Goal: Check status: Check status

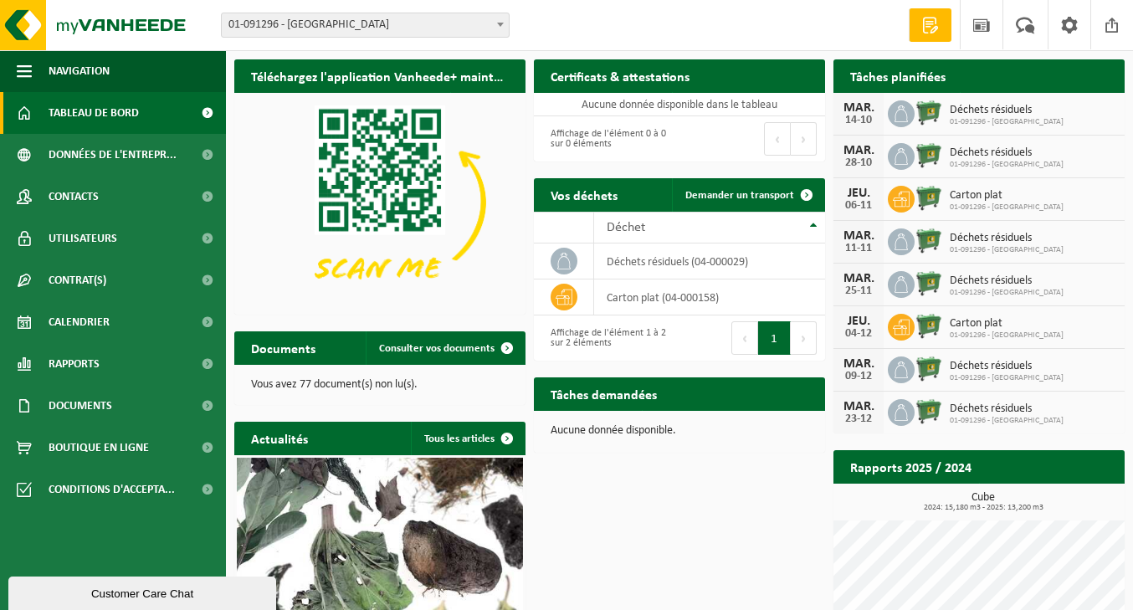
click at [982, 254] on div "MAR. 11-11 Déchets résiduels 01-091296 - ÉCOLE DU SACRÉ COEUR" at bounding box center [978, 242] width 291 height 43
click at [988, 128] on div "MAR. 14-10 Déchets résiduels 01-091296 - ÉCOLE DU SACRÉ COEUR" at bounding box center [978, 114] width 291 height 43
click at [1079, 103] on div "MAR. 14-10 Déchets résiduels 01-091296 - ÉCOLE DU SACRÉ COEUR" at bounding box center [978, 114] width 291 height 43
click at [966, 72] on div "Tâches planifiées Consulter votre calendrier" at bounding box center [978, 75] width 291 height 33
click at [993, 319] on span "Carton plat" at bounding box center [1007, 323] width 114 height 13
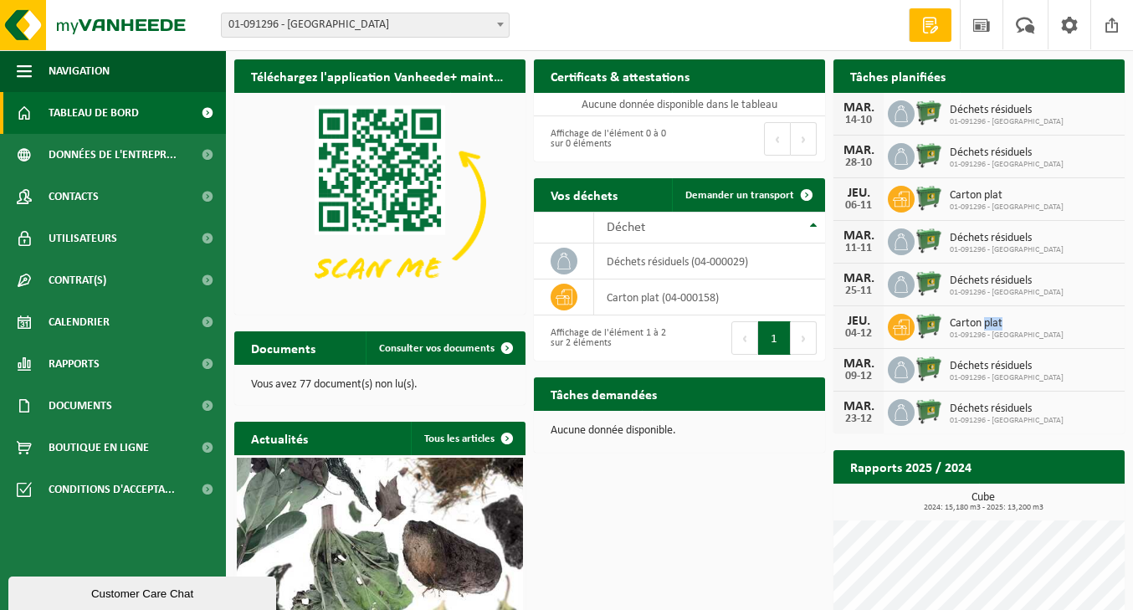
click at [993, 319] on span "Carton plat" at bounding box center [1007, 323] width 114 height 13
click at [782, 228] on div "Déchet" at bounding box center [705, 227] width 197 height 13
click at [689, 305] on td "déchets résiduels (04-000029)" at bounding box center [709, 297] width 231 height 36
click at [675, 264] on td "carton plat (04-000158)" at bounding box center [709, 261] width 231 height 36
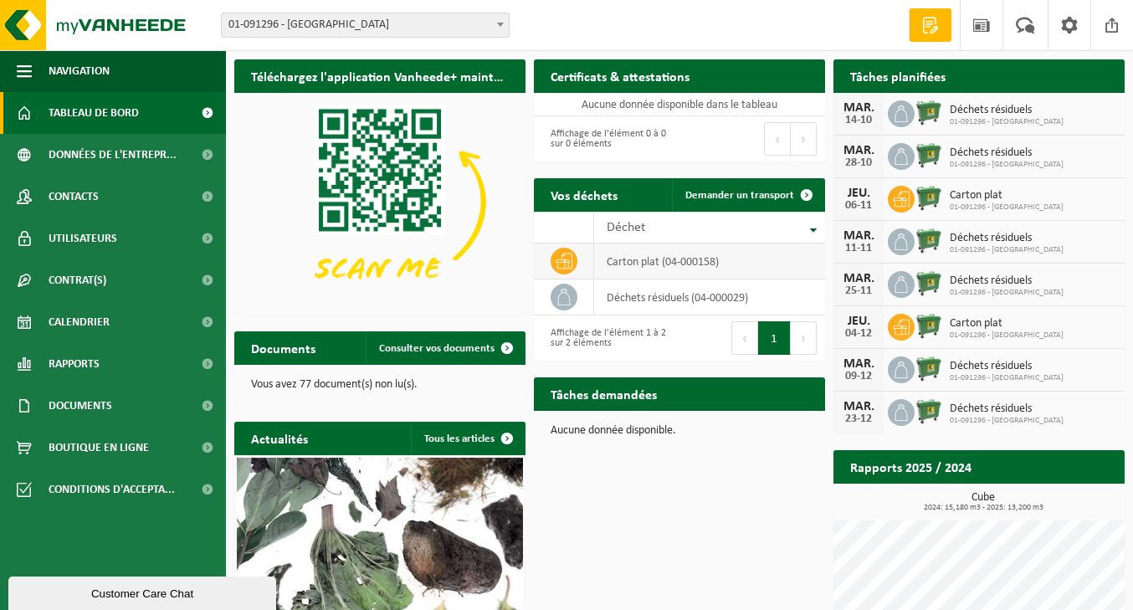
click at [553, 264] on span at bounding box center [564, 261] width 27 height 27
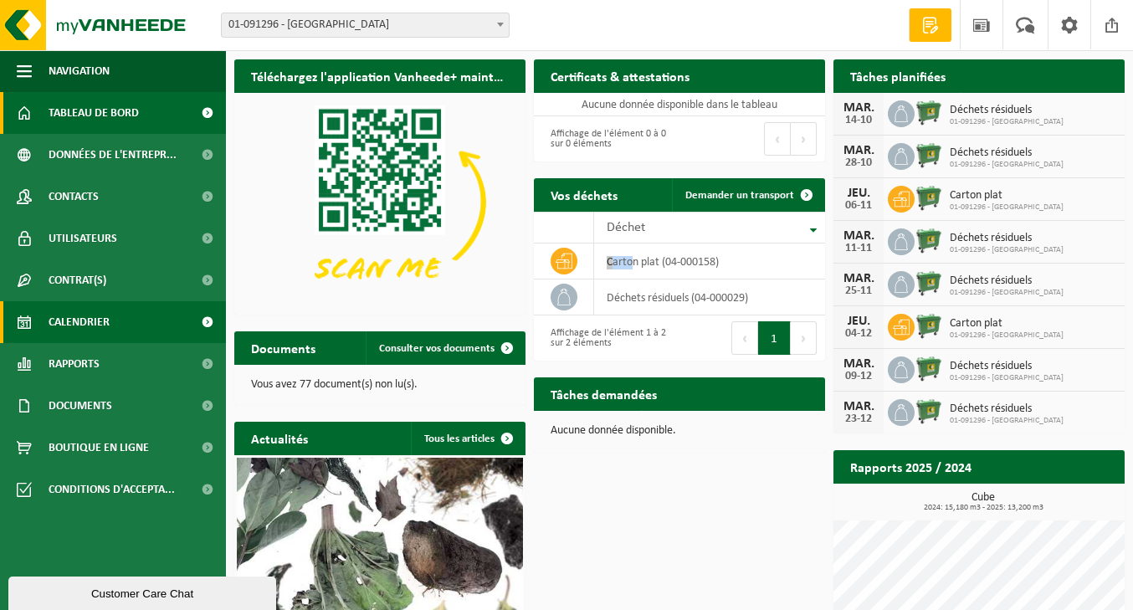
click at [131, 314] on link "Calendrier" at bounding box center [113, 322] width 226 height 42
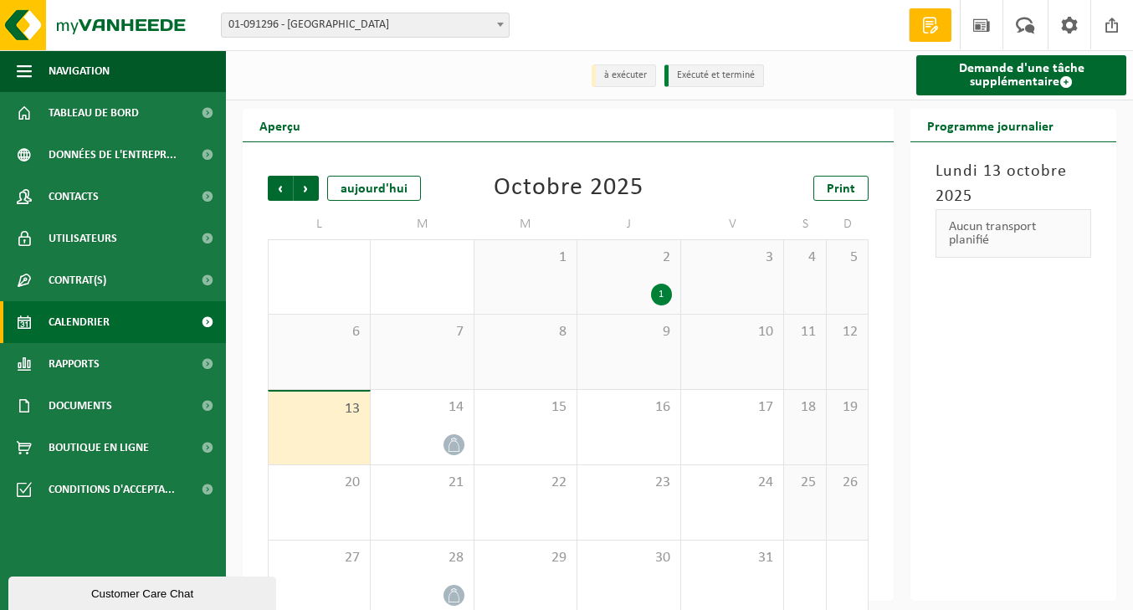
scroll to position [23, 0]
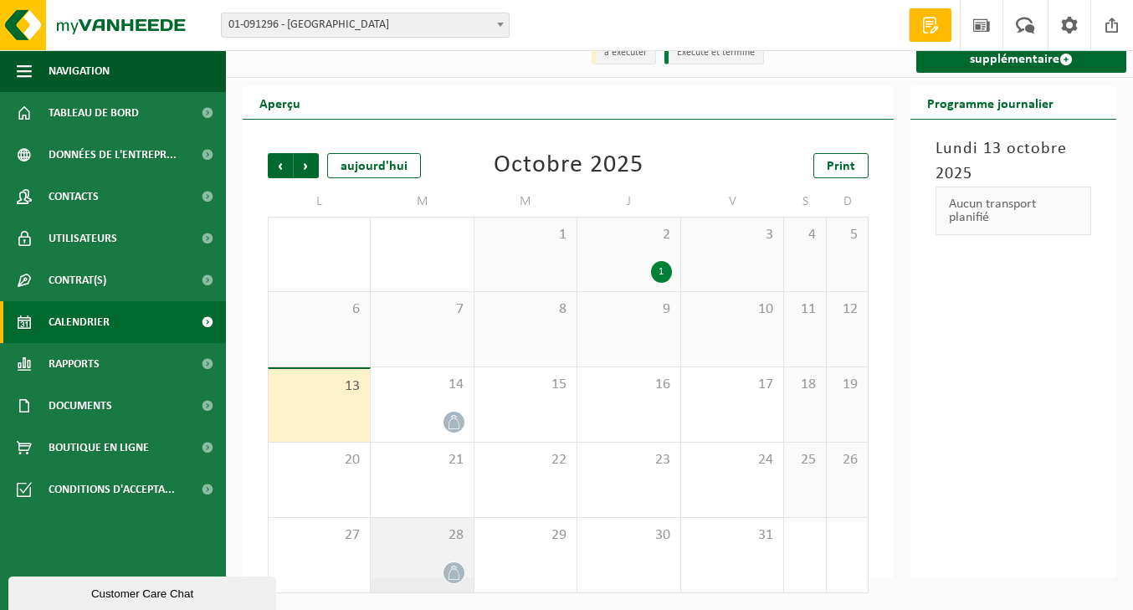
click at [451, 568] on icon at bounding box center [454, 573] width 14 height 14
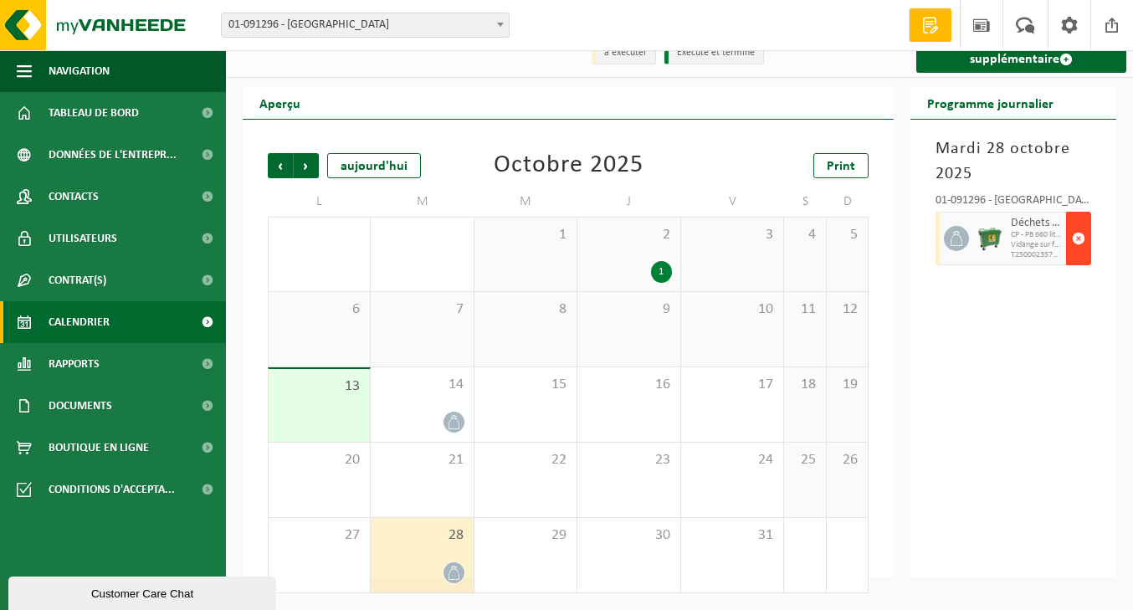
click at [1078, 233] on span "button" at bounding box center [1078, 238] width 13 height 33
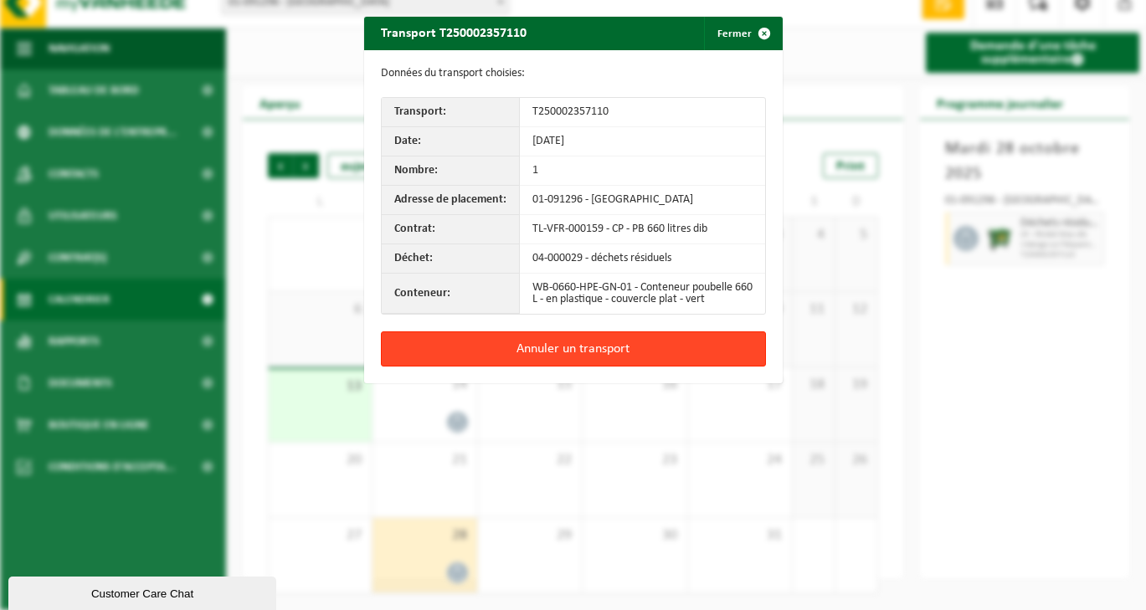
click at [519, 363] on button "Annuler un transport" at bounding box center [573, 348] width 385 height 35
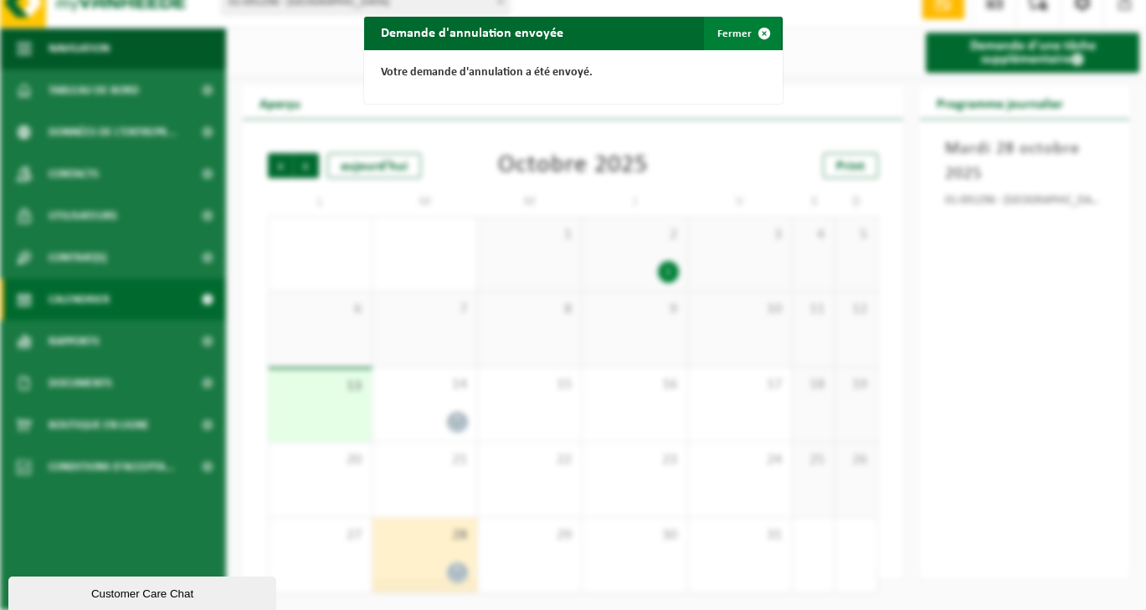
click at [749, 33] on span "button" at bounding box center [763, 33] width 33 height 33
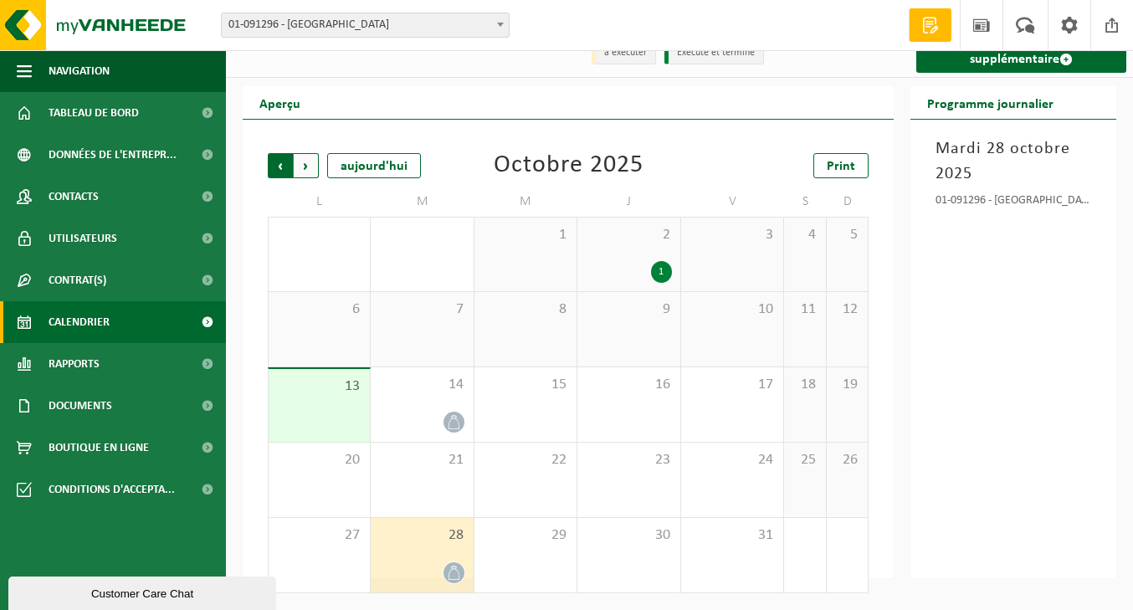
click at [307, 167] on span "Suivant" at bounding box center [306, 165] width 25 height 25
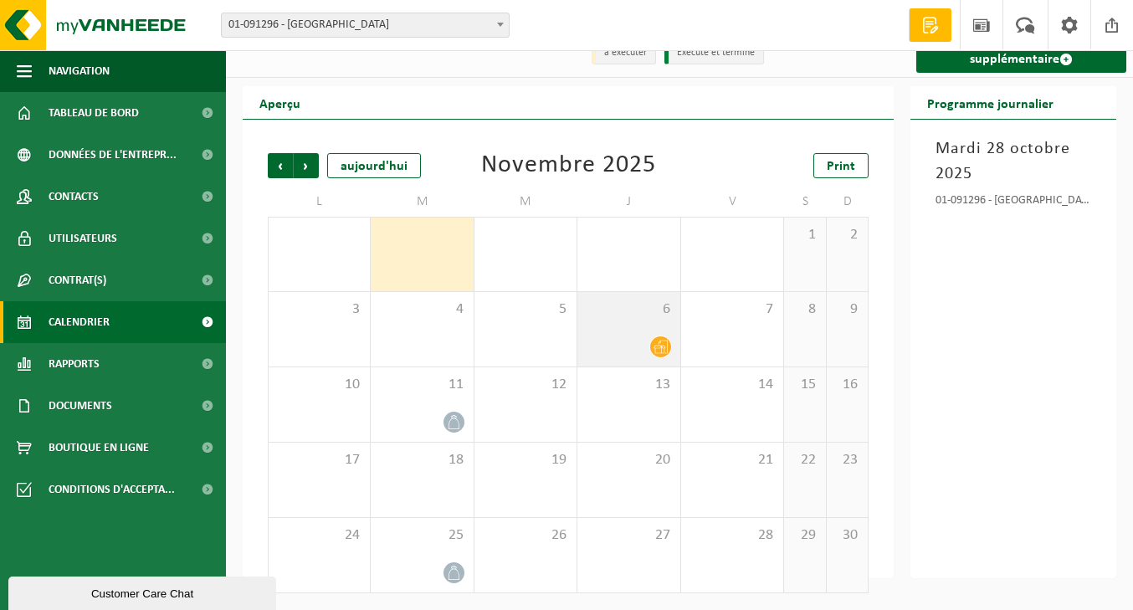
click at [624, 320] on div "6" at bounding box center [628, 329] width 102 height 74
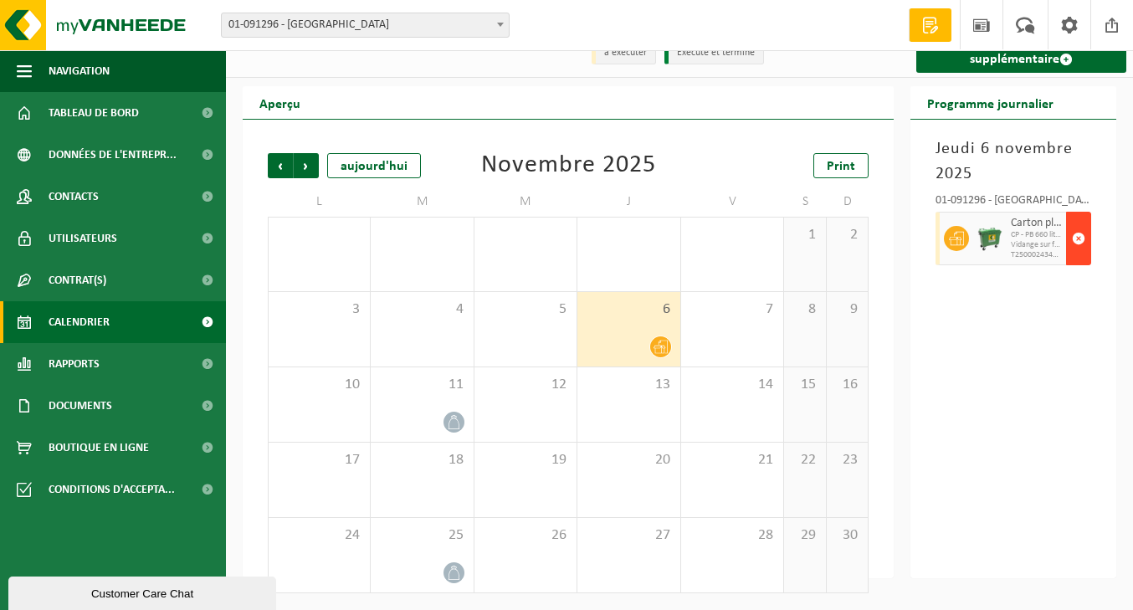
click at [1072, 234] on span "button" at bounding box center [1078, 238] width 13 height 33
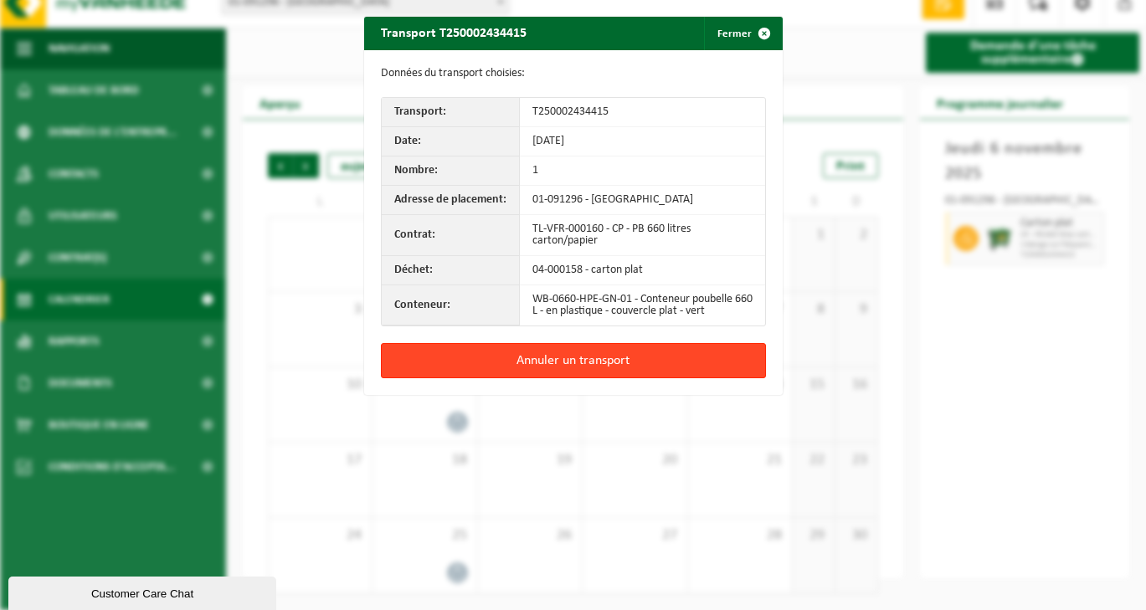
click at [627, 373] on button "Annuler un transport" at bounding box center [573, 360] width 385 height 35
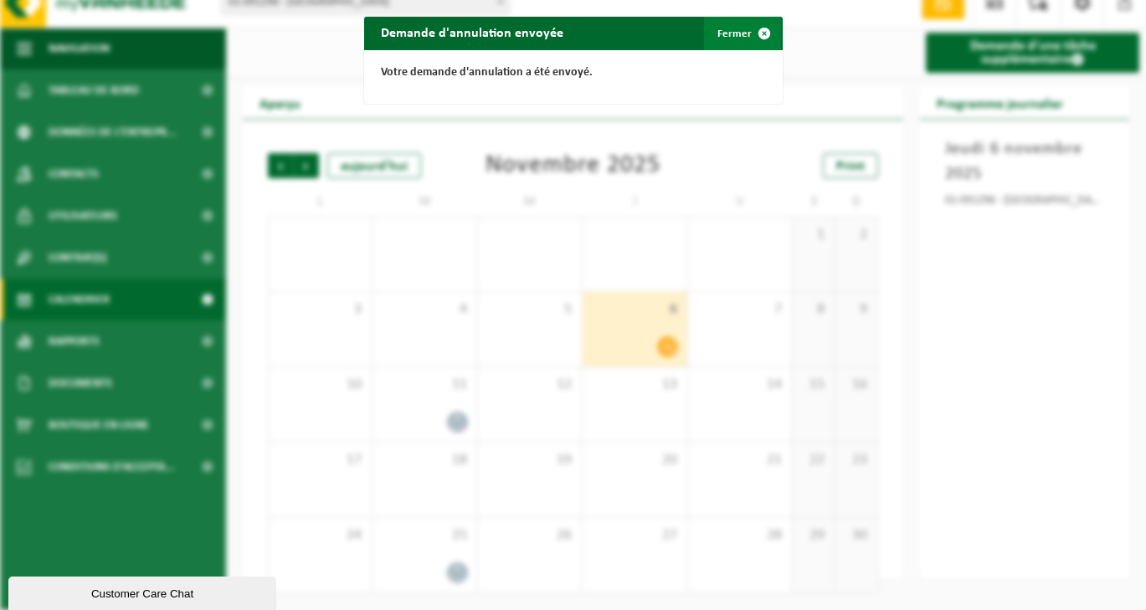
click at [761, 34] on span "button" at bounding box center [763, 33] width 33 height 33
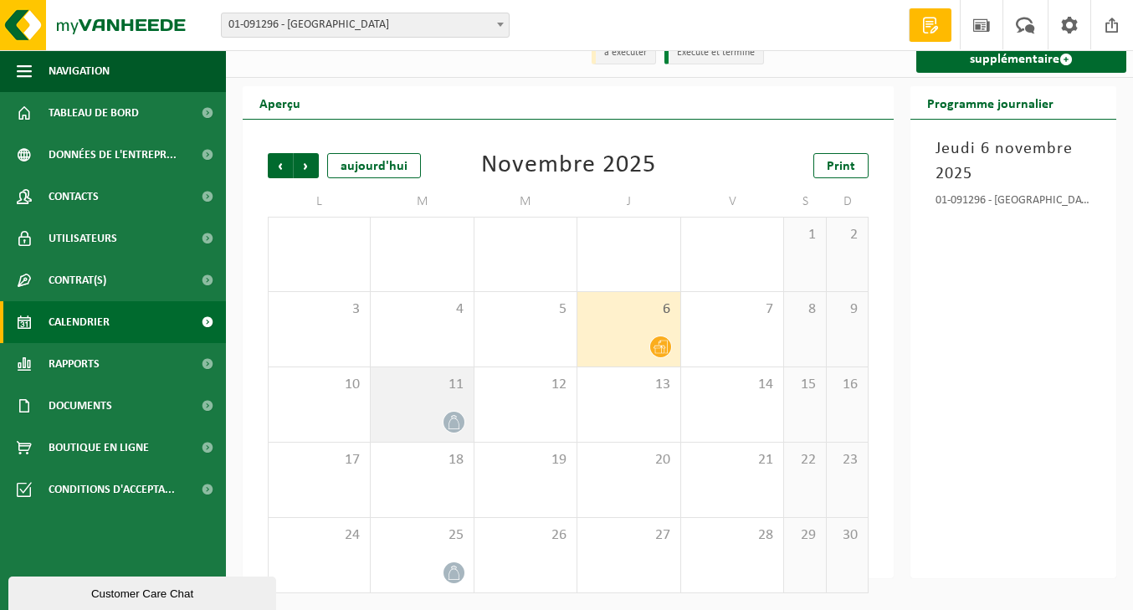
click at [435, 406] on div "11" at bounding box center [422, 404] width 102 height 74
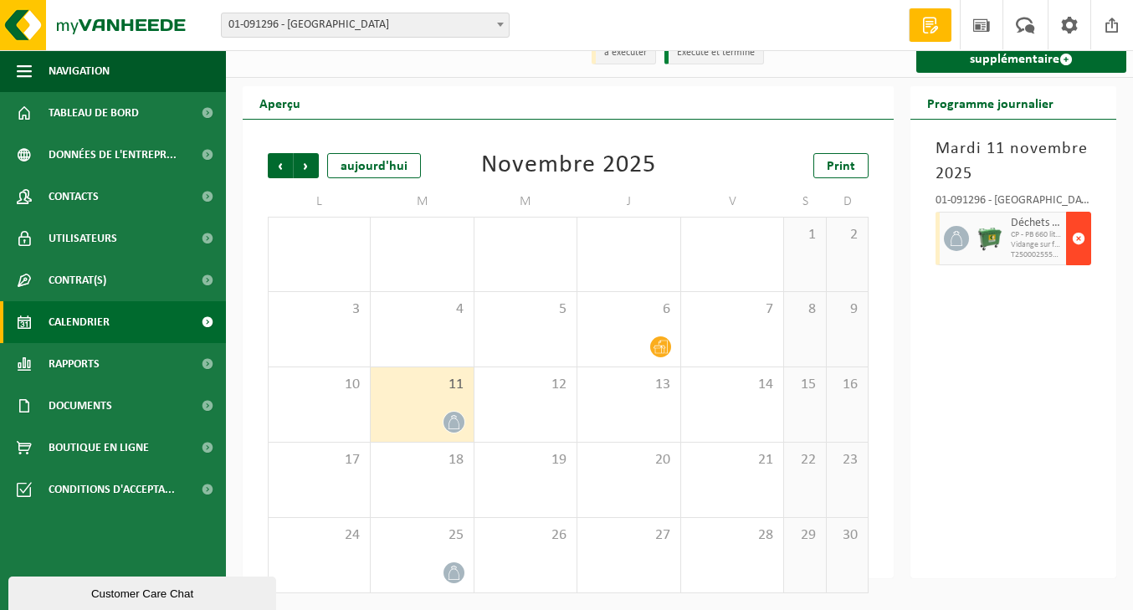
click at [1080, 237] on span "button" at bounding box center [1078, 238] width 13 height 33
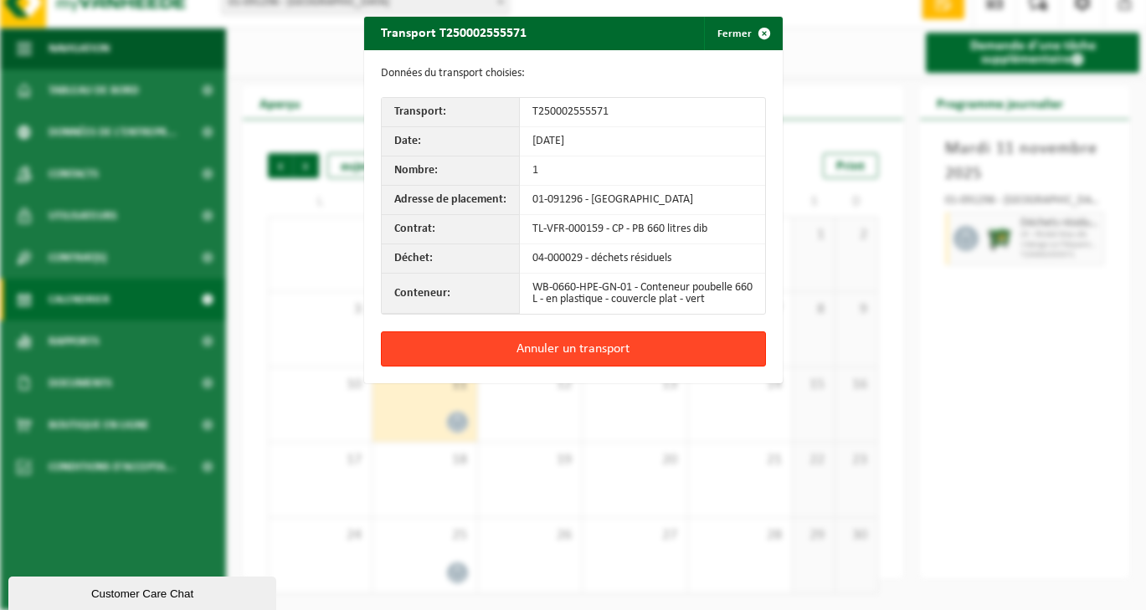
click at [664, 359] on button "Annuler un transport" at bounding box center [573, 348] width 385 height 35
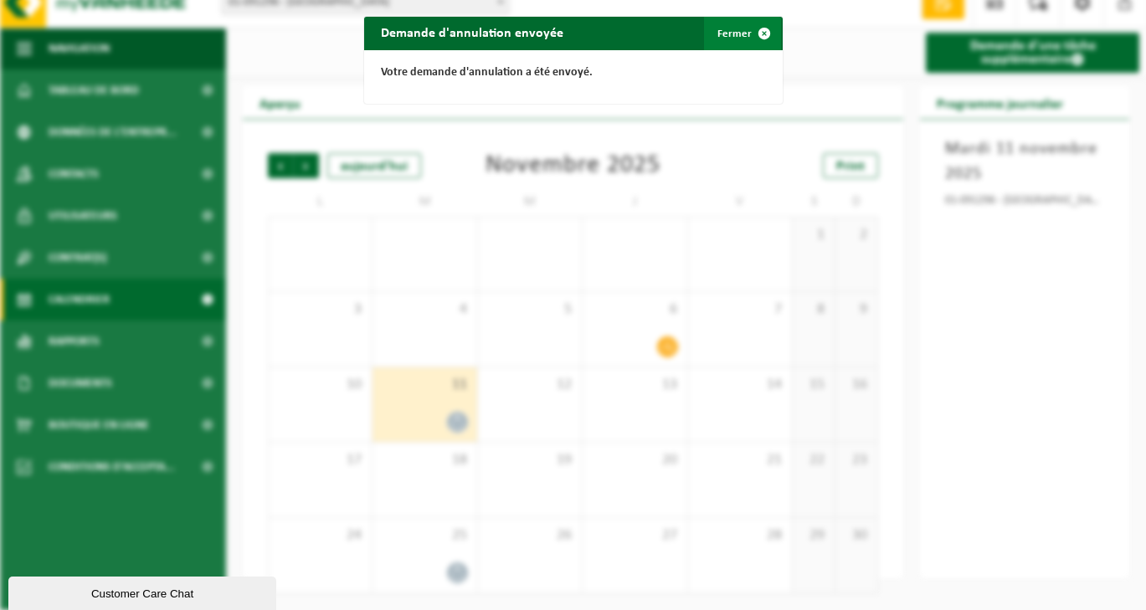
click at [738, 30] on button "Fermer" at bounding box center [742, 33] width 77 height 33
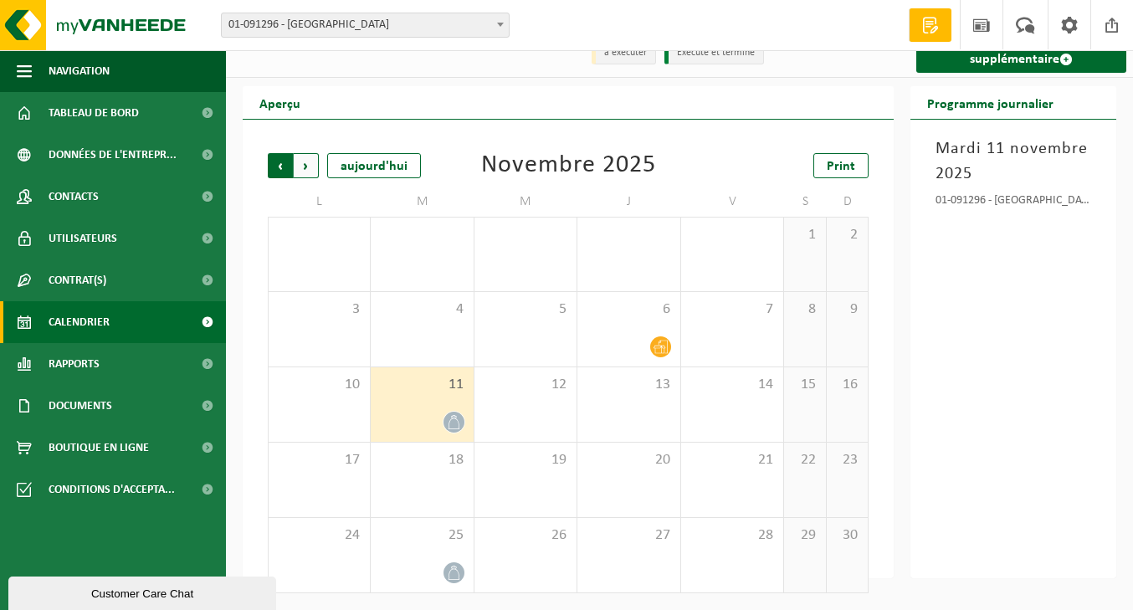
click at [310, 164] on span "Suivant" at bounding box center [306, 165] width 25 height 25
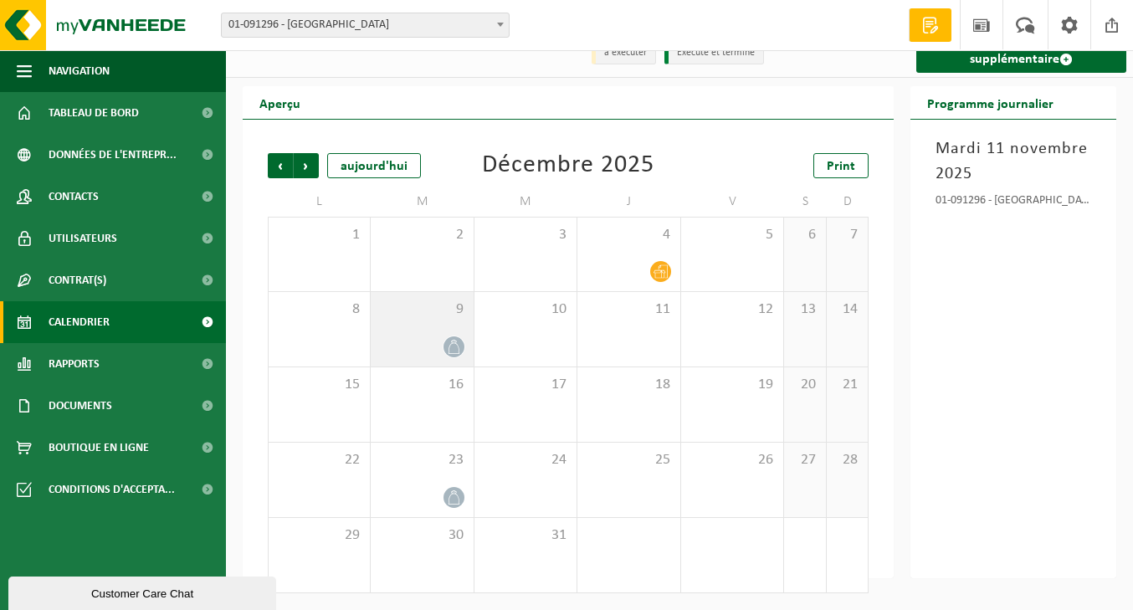
click at [437, 346] on div at bounding box center [421, 347] width 85 height 23
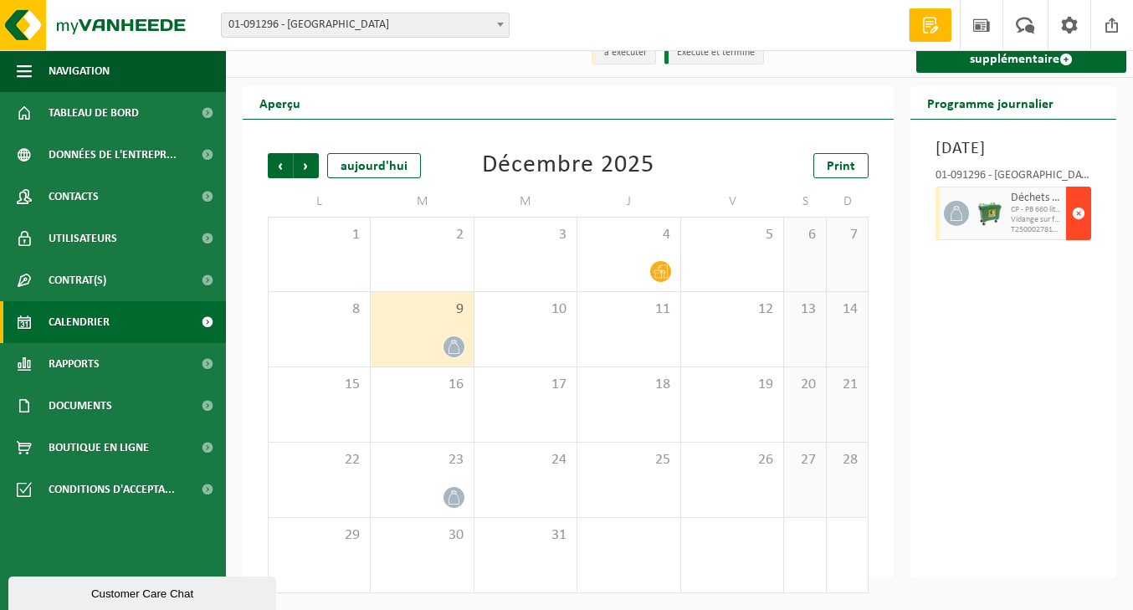
click at [1078, 230] on span "button" at bounding box center [1078, 213] width 13 height 33
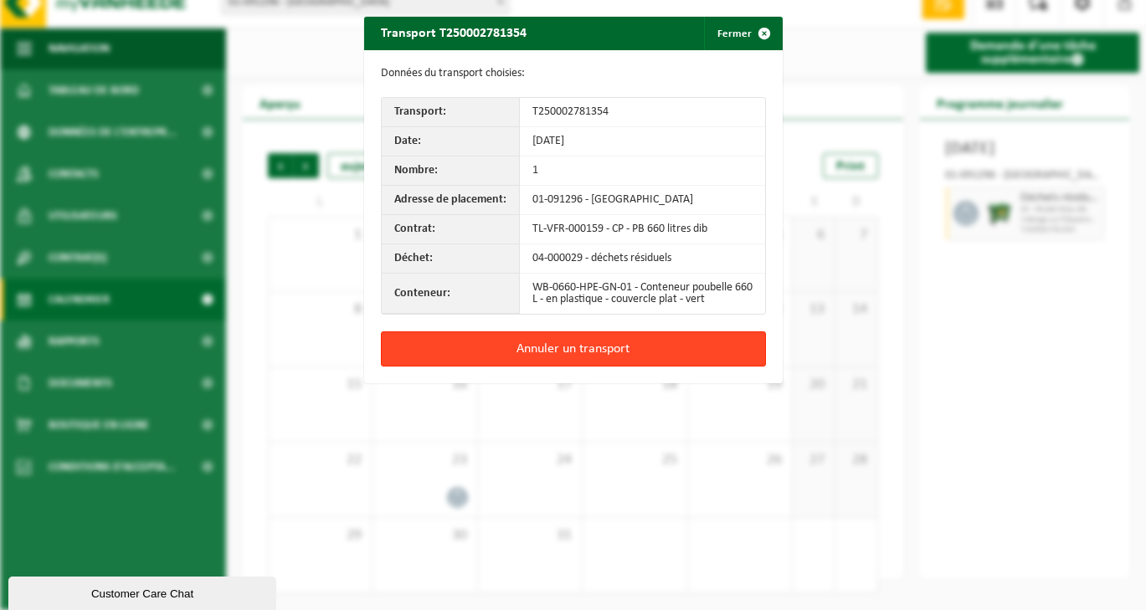
click at [629, 358] on button "Annuler un transport" at bounding box center [573, 348] width 385 height 35
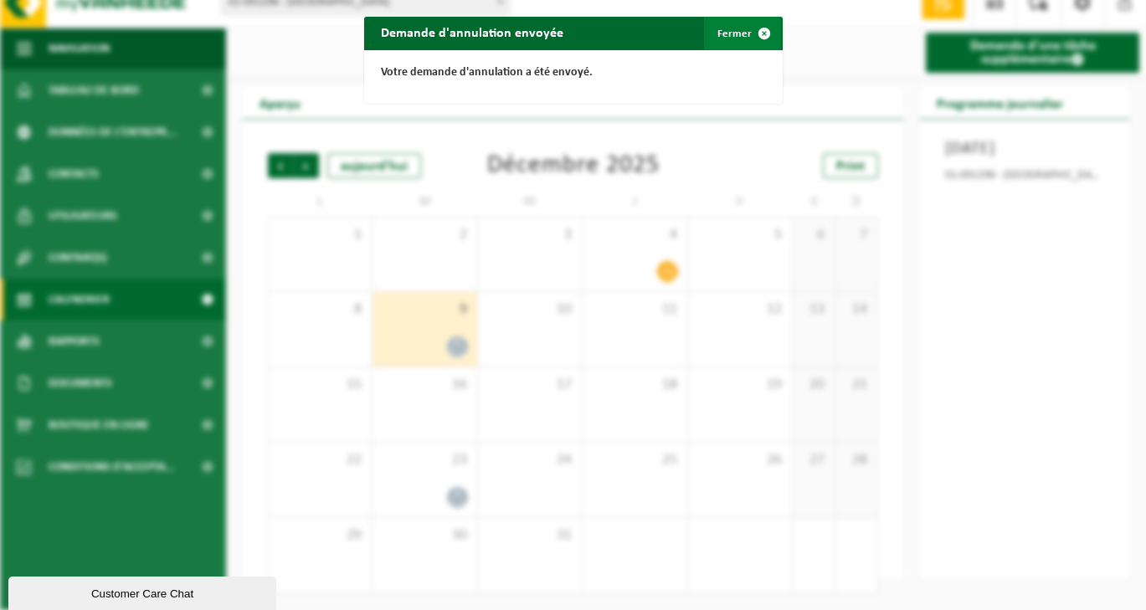
click at [748, 28] on span "button" at bounding box center [763, 33] width 33 height 33
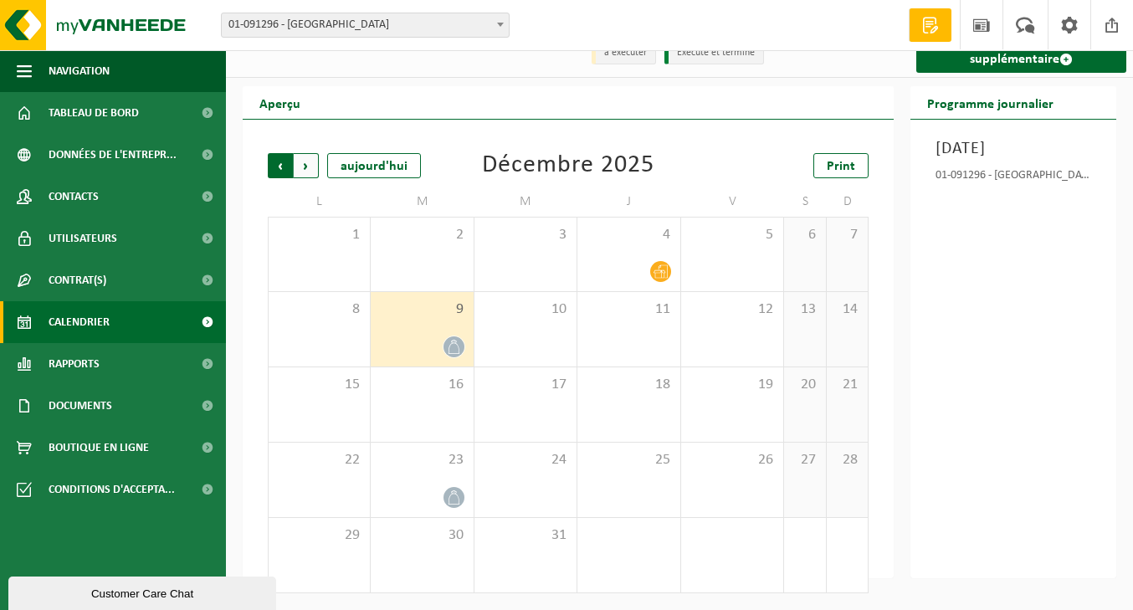
click at [305, 165] on span "Suivant" at bounding box center [306, 165] width 25 height 25
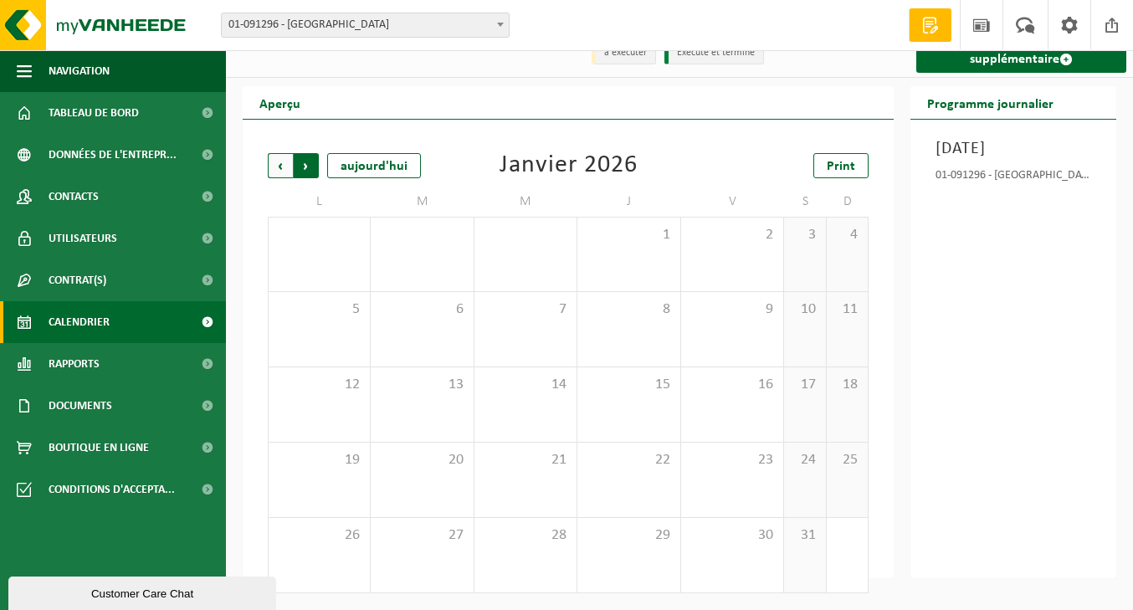
click at [285, 161] on span "Précédent" at bounding box center [280, 165] width 25 height 25
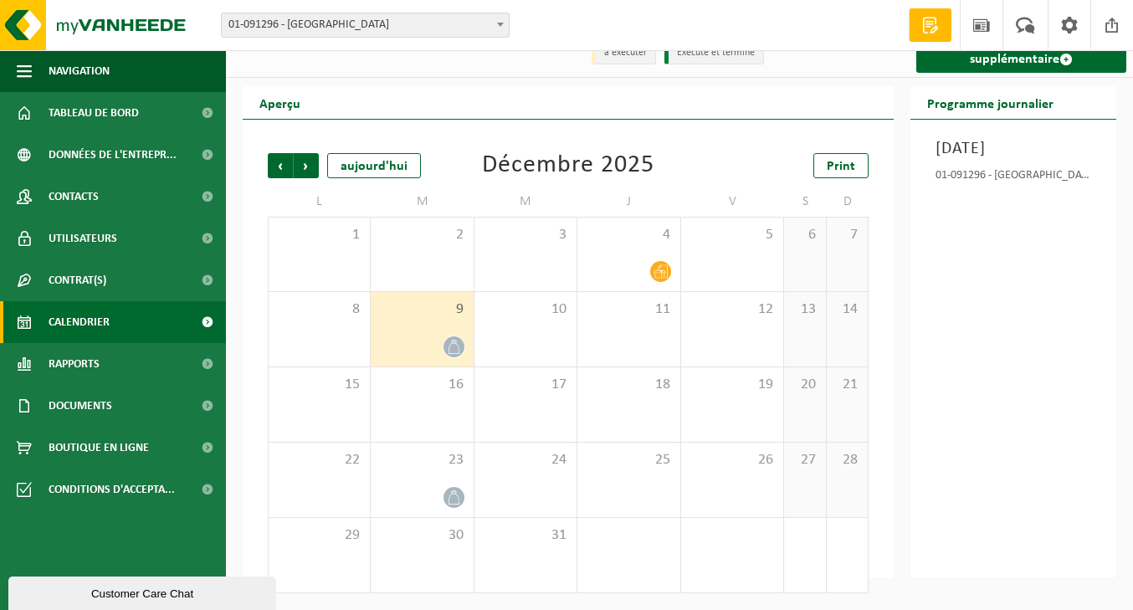
click at [285, 161] on span "Précédent" at bounding box center [280, 165] width 25 height 25
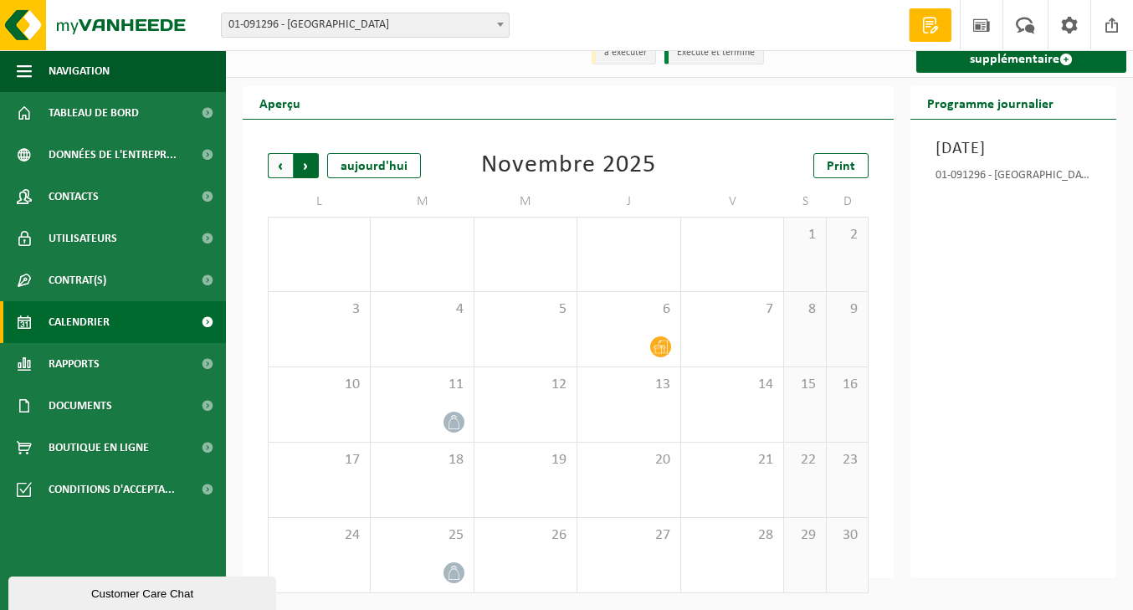
click at [279, 171] on span "Précédent" at bounding box center [280, 165] width 25 height 25
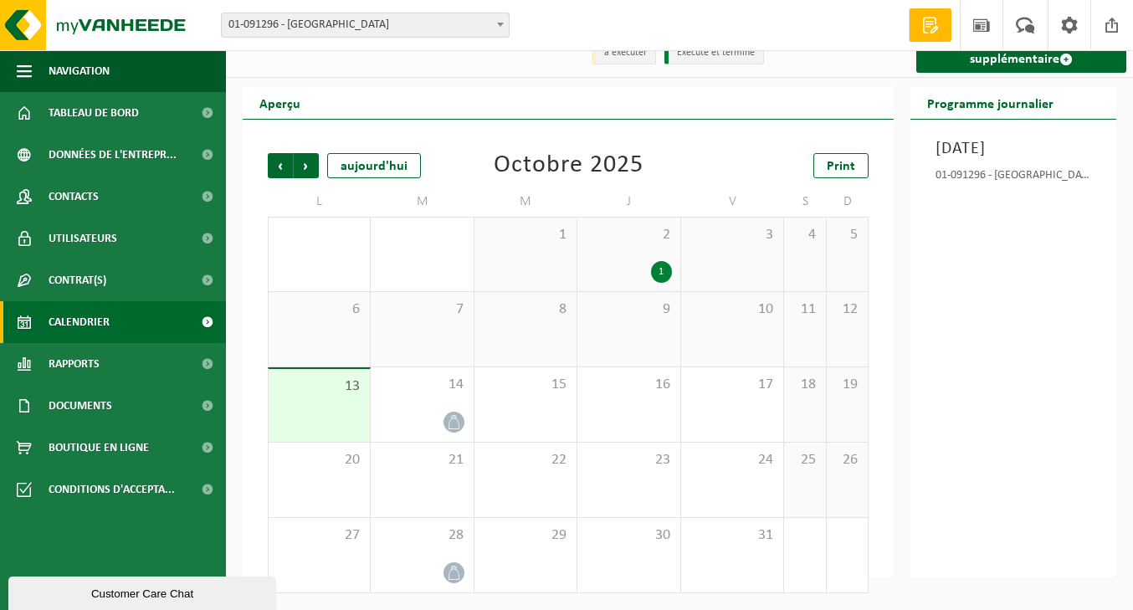
click at [534, 120] on div "Précédent Suivant aujourd'hui Octobre 2025 Print L M M J V S D 29 30 1 1 2 1 3 …" at bounding box center [568, 349] width 651 height 459
click at [680, 174] on div "Précédent Suivant aujourd'hui Octobre 2025 Print" at bounding box center [568, 165] width 601 height 25
click at [643, 316] on span "9" at bounding box center [628, 309] width 85 height 18
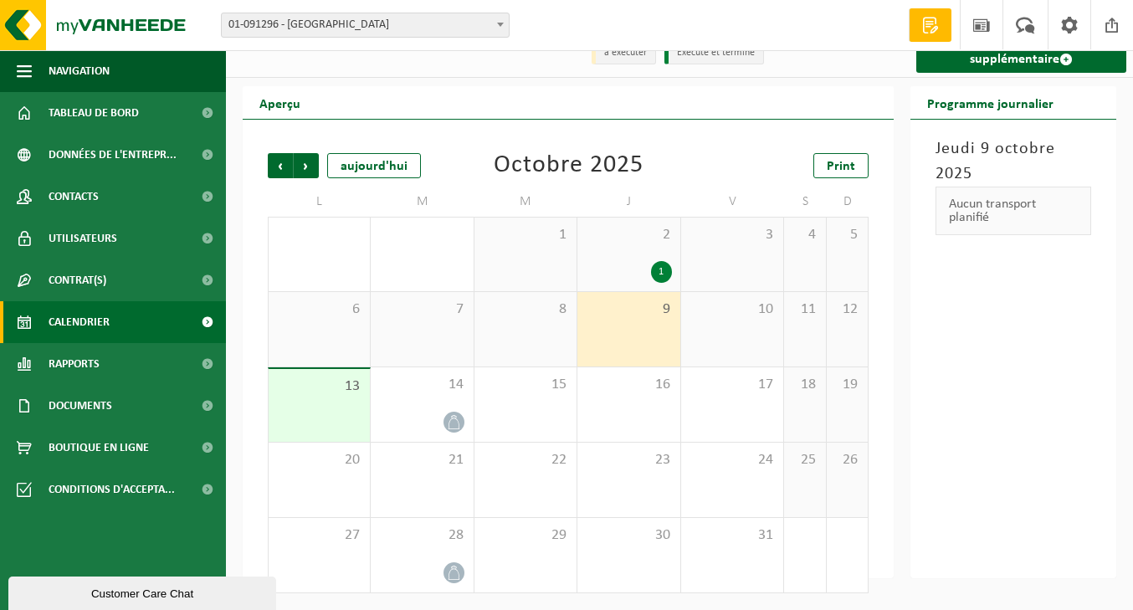
click at [642, 260] on div "2 1" at bounding box center [628, 255] width 102 height 74
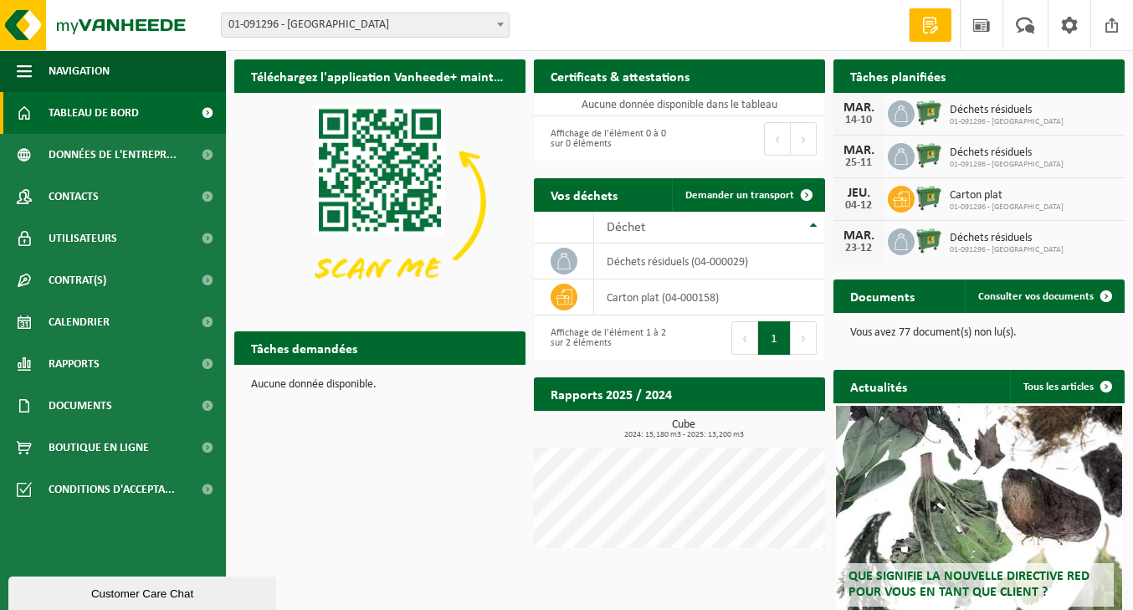
click at [920, 75] on h2 "Tâches planifiées" at bounding box center [897, 75] width 129 height 33
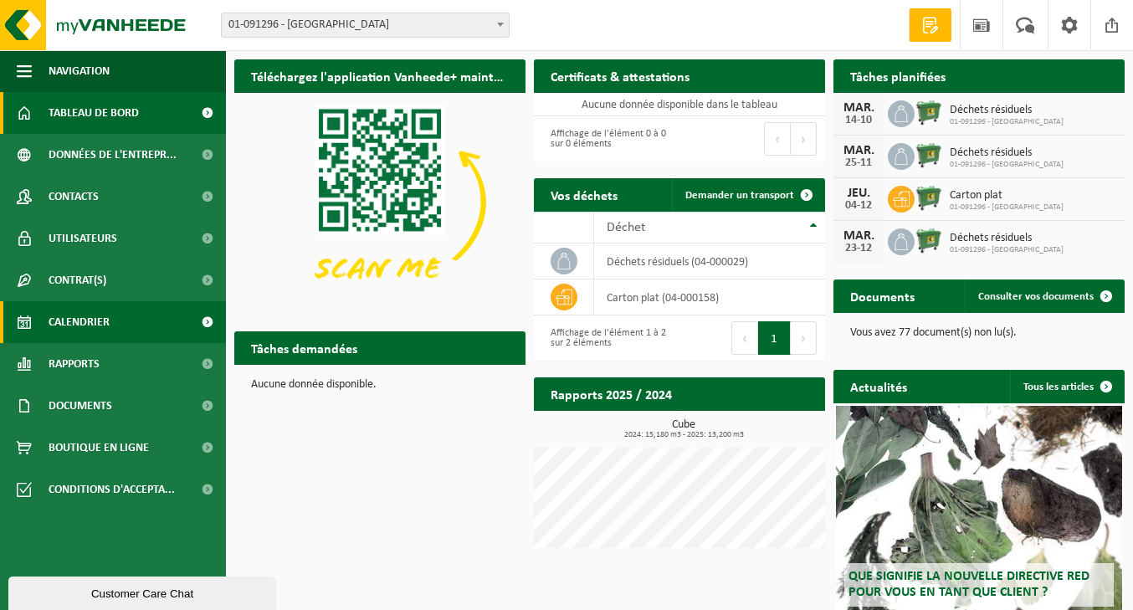
click at [69, 319] on span "Calendrier" at bounding box center [79, 322] width 61 height 42
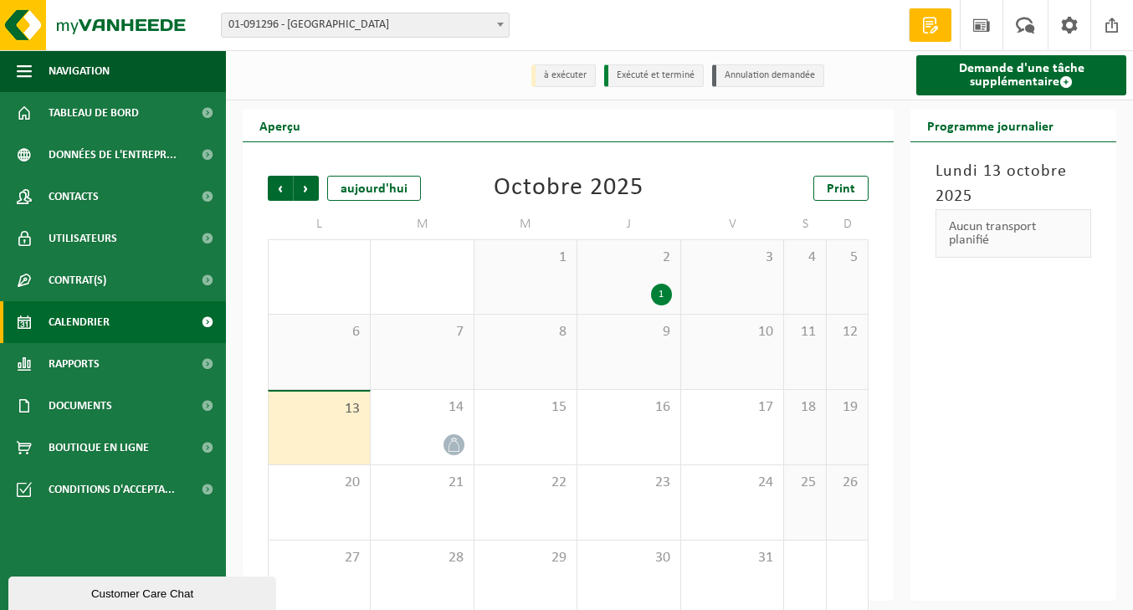
scroll to position [23, 0]
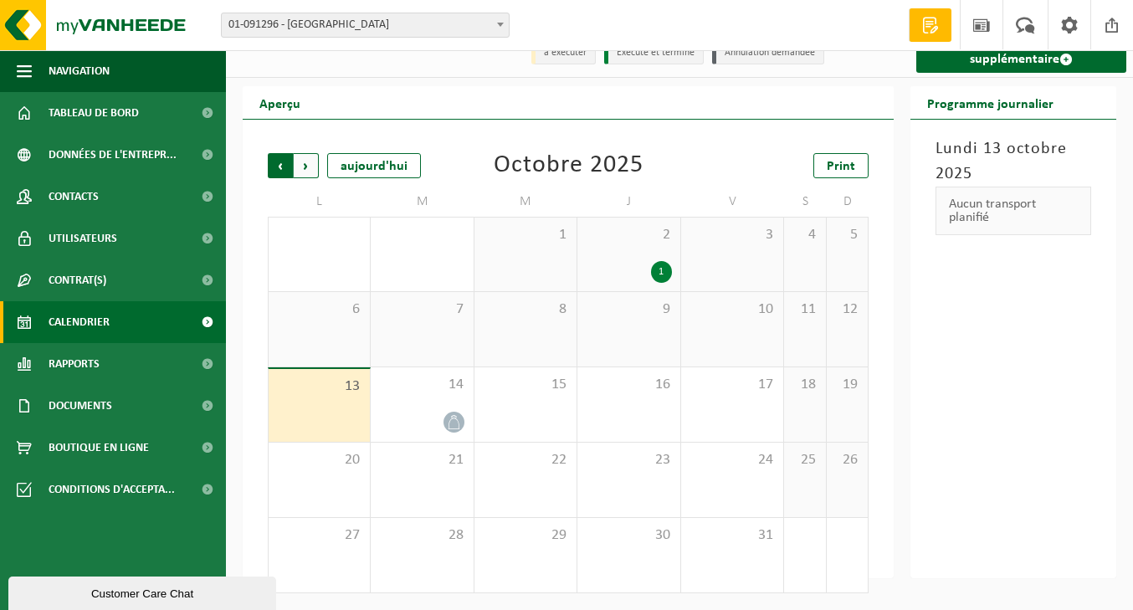
click at [294, 173] on span "Suivant" at bounding box center [306, 165] width 25 height 25
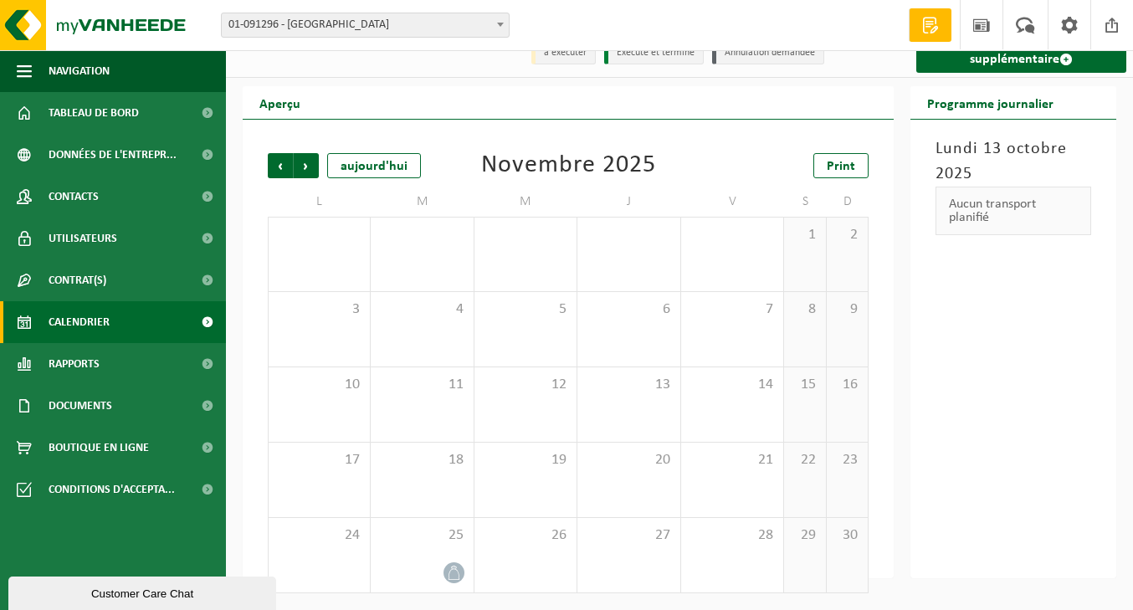
scroll to position [0, 0]
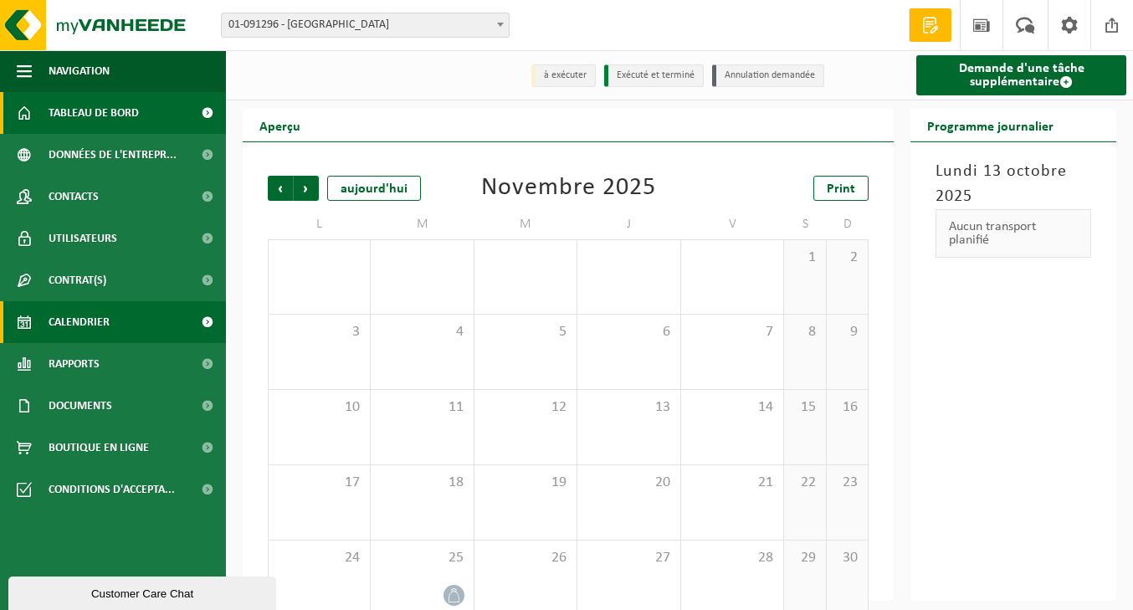
click at [128, 113] on span "Tableau de bord" at bounding box center [94, 113] width 90 height 42
